Goal: Transaction & Acquisition: Purchase product/service

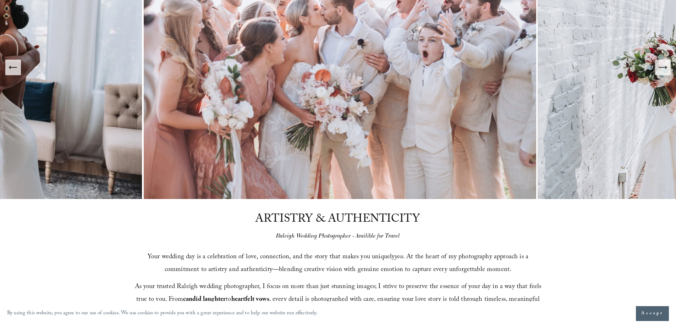
scroll to position [36, 0]
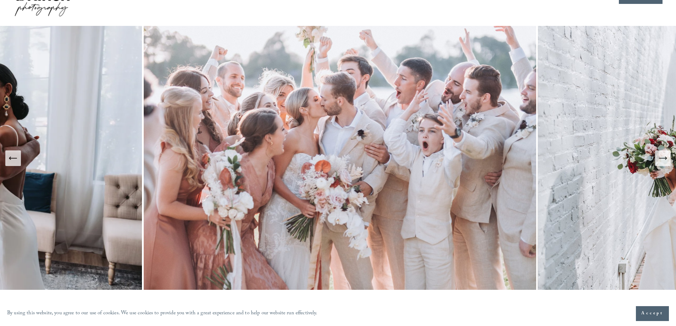
click at [669, 159] on button "Next Slide" at bounding box center [664, 159] width 16 height 16
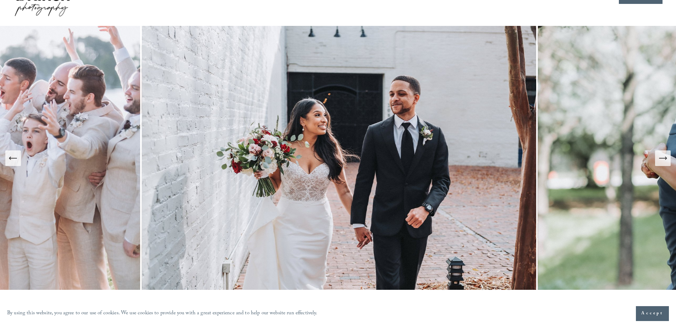
click at [668, 159] on button "Next Slide" at bounding box center [664, 159] width 16 height 16
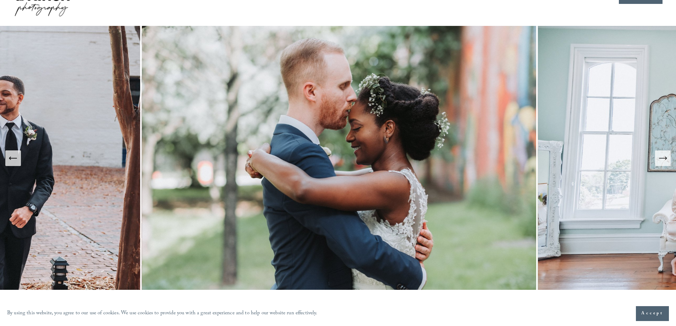
click at [668, 159] on button "Next Slide" at bounding box center [664, 159] width 16 height 16
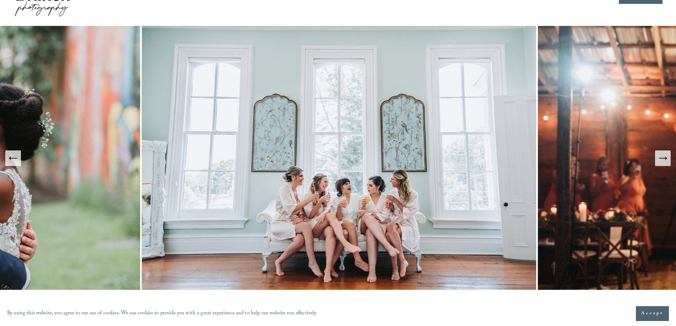
click at [668, 159] on button "Next Slide" at bounding box center [664, 159] width 16 height 16
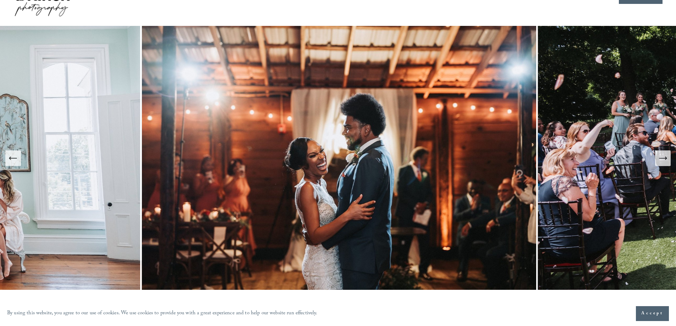
click at [668, 159] on button "Next Slide" at bounding box center [664, 159] width 16 height 16
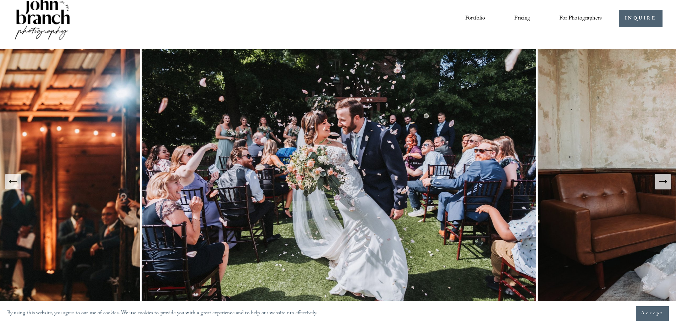
scroll to position [0, 0]
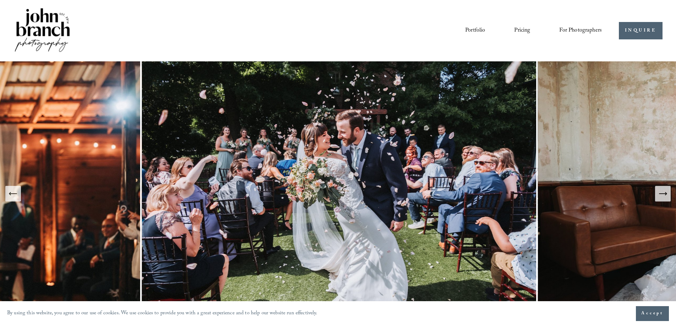
click at [578, 29] on span "For Photographers" at bounding box center [581, 30] width 43 height 11
click at [0, 0] on span "Presets" at bounding box center [0, 0] width 0 height 0
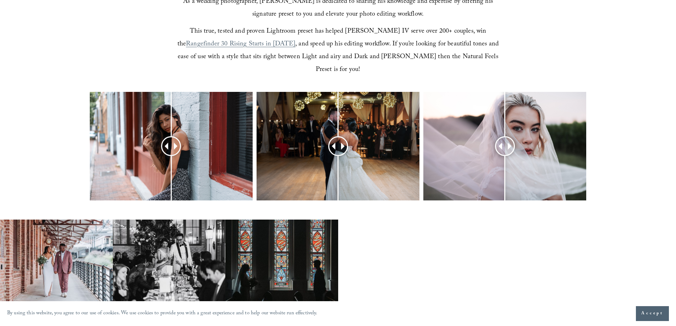
scroll to position [284, 0]
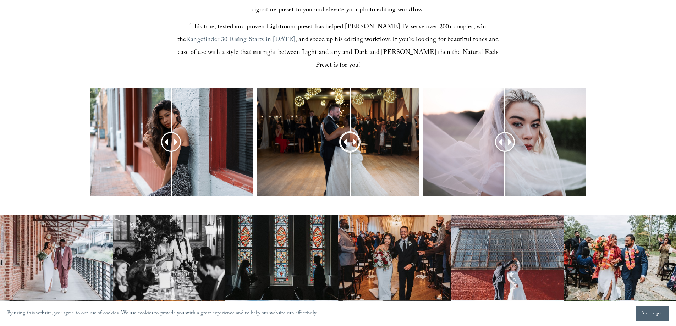
drag, startPoint x: 339, startPoint y: 132, endPoint x: 350, endPoint y: 138, distance: 13.2
click at [350, 138] on div at bounding box center [350, 142] width 20 height 20
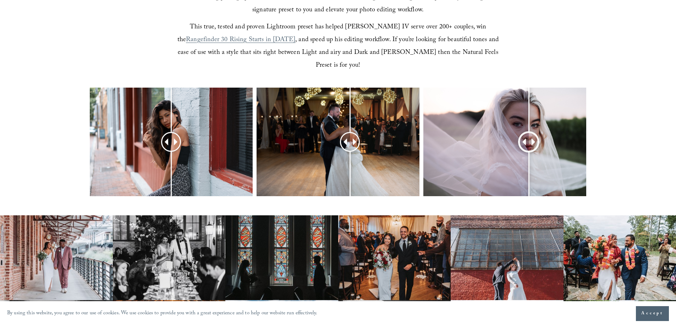
drag, startPoint x: 505, startPoint y: 128, endPoint x: 529, endPoint y: 137, distance: 25.6
click at [529, 137] on div at bounding box center [529, 142] width 18 height 18
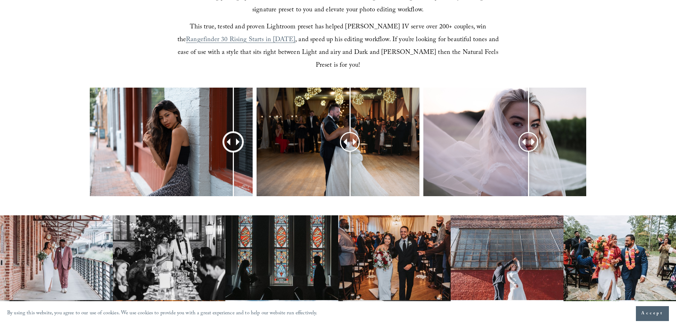
drag, startPoint x: 172, startPoint y: 129, endPoint x: 235, endPoint y: 125, distance: 63.0
click at [235, 133] on div at bounding box center [233, 142] width 18 height 18
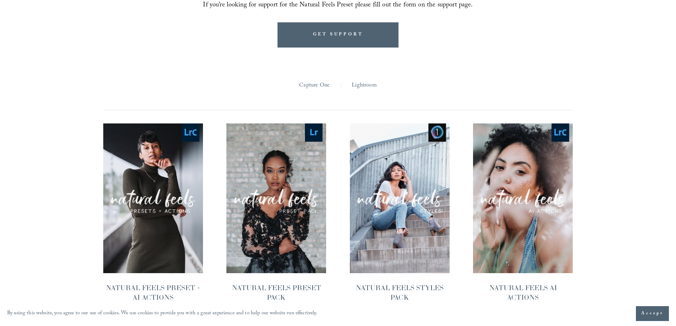
scroll to position [793, 0]
